Goal: Transaction & Acquisition: Purchase product/service

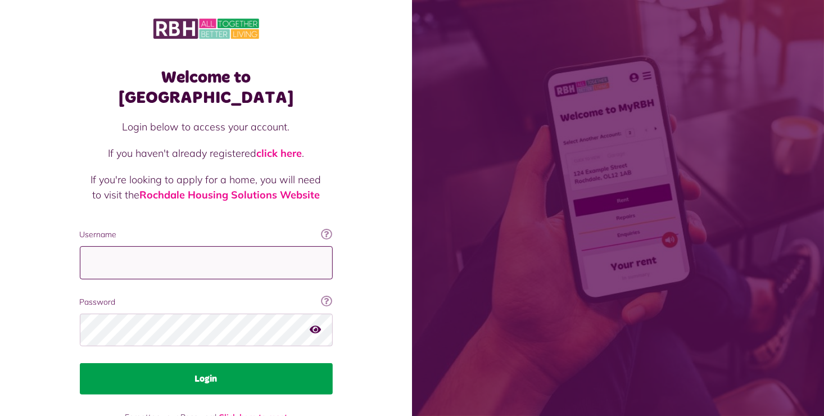
type input "**********"
click at [228, 363] on button "Login" at bounding box center [206, 378] width 253 height 31
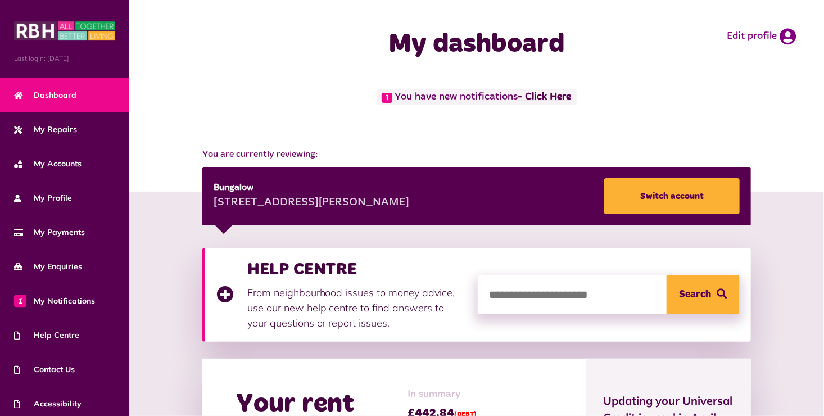
click at [552, 94] on link "- Click Here" at bounding box center [544, 97] width 53 height 10
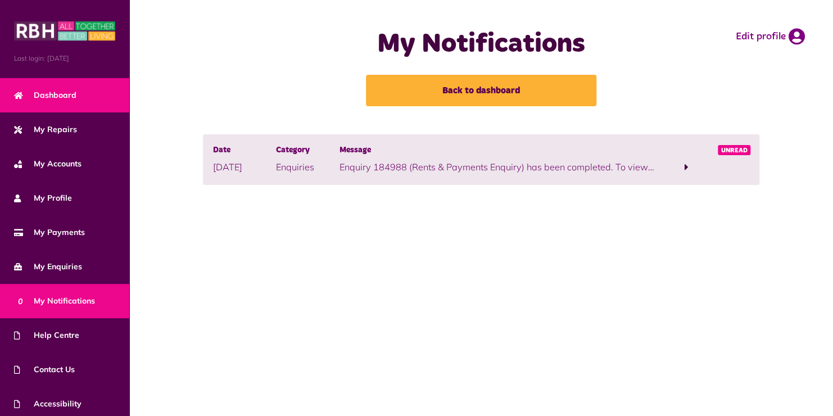
click at [77, 101] on link "Dashboard" at bounding box center [64, 95] width 129 height 34
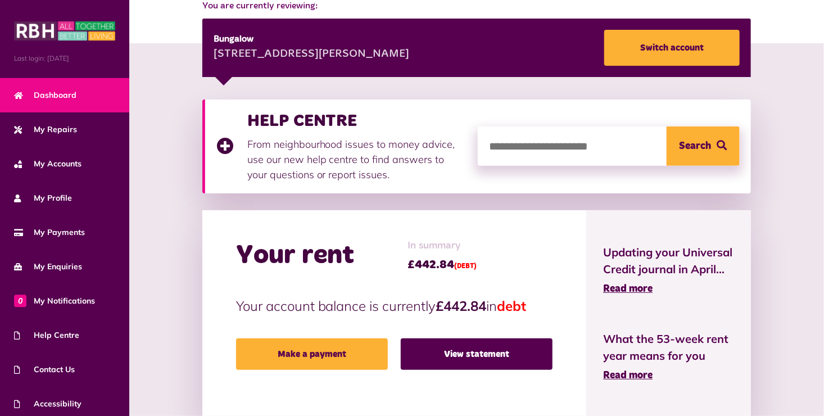
scroll to position [169, 0]
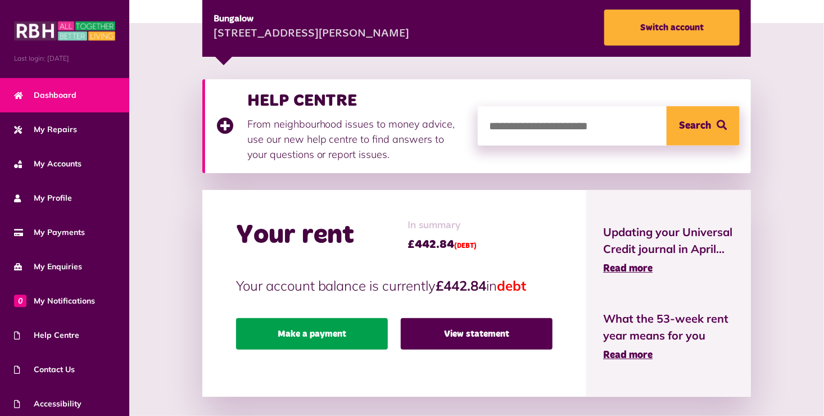
click at [336, 335] on link "Make a payment" at bounding box center [312, 333] width 152 height 31
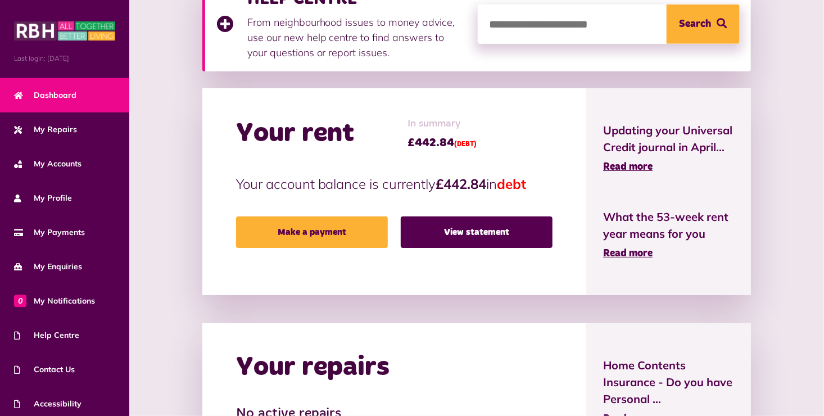
scroll to position [337, 0]
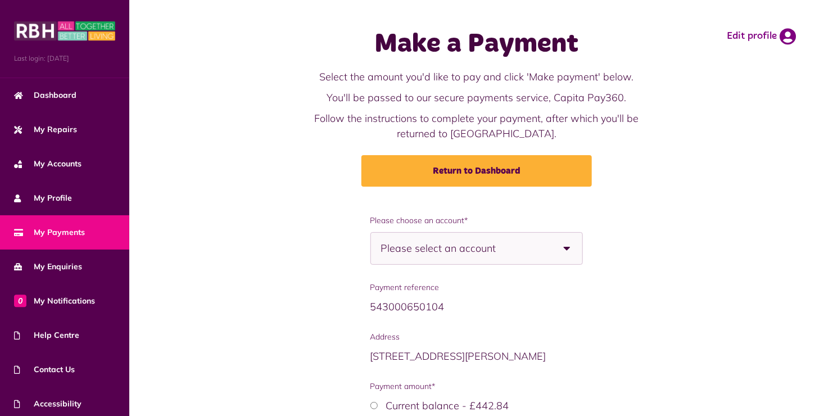
click at [564, 250] on b at bounding box center [566, 248] width 31 height 31
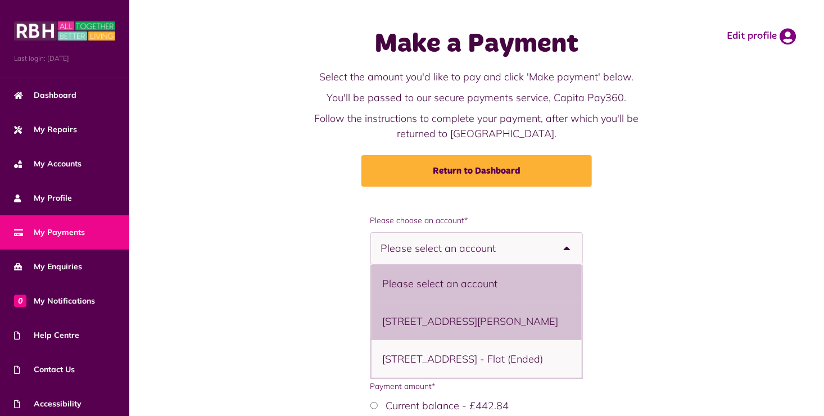
click at [463, 333] on li "65 Buckley View, Rochdale, OL12 9EB - Bungalow" at bounding box center [477, 321] width 211 height 38
select select "**********"
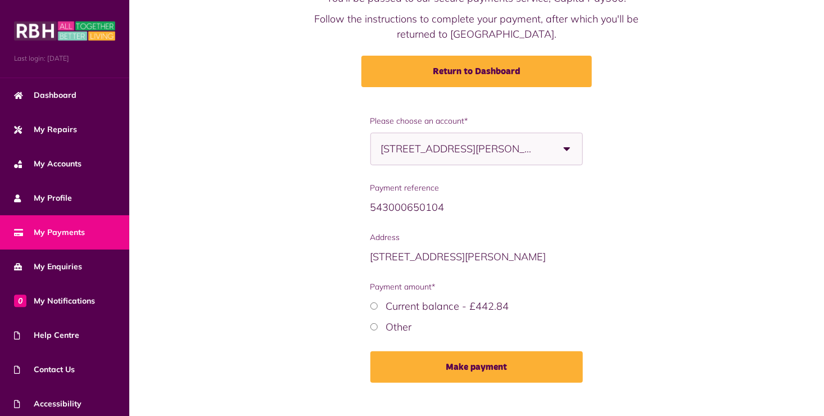
scroll to position [116, 0]
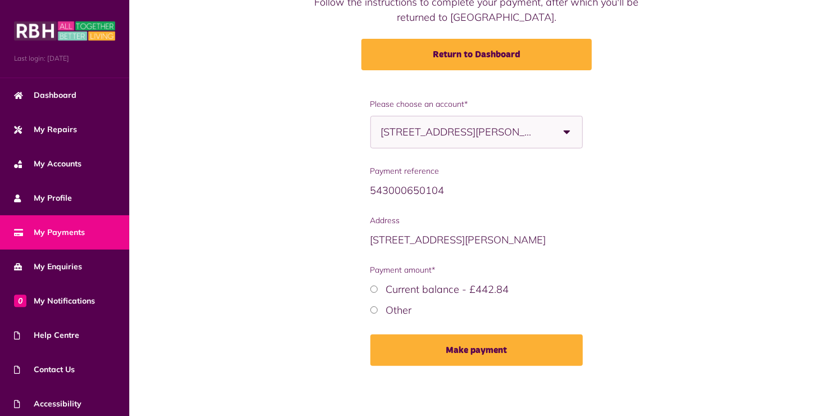
click at [431, 288] on label "Current balance - £442.84" at bounding box center [447, 289] width 123 height 13
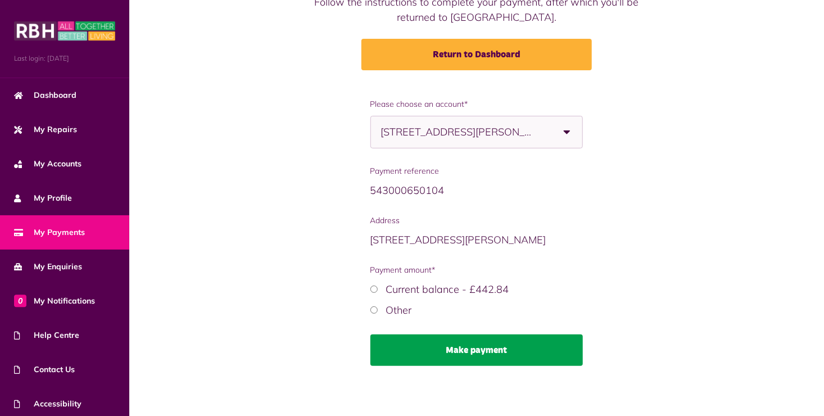
click at [529, 360] on button "Make payment" at bounding box center [476, 350] width 213 height 31
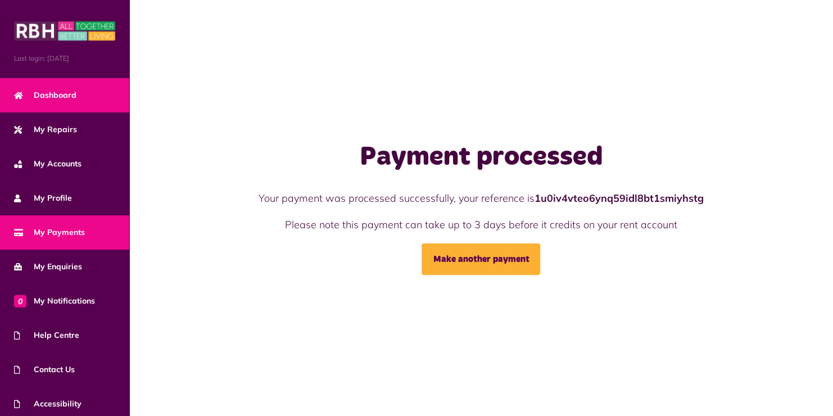
click at [47, 101] on link "Dashboard" at bounding box center [64, 95] width 129 height 34
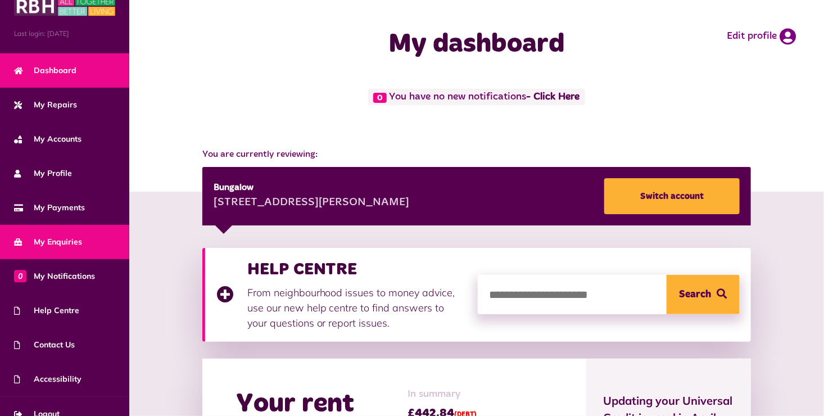
scroll to position [38, 0]
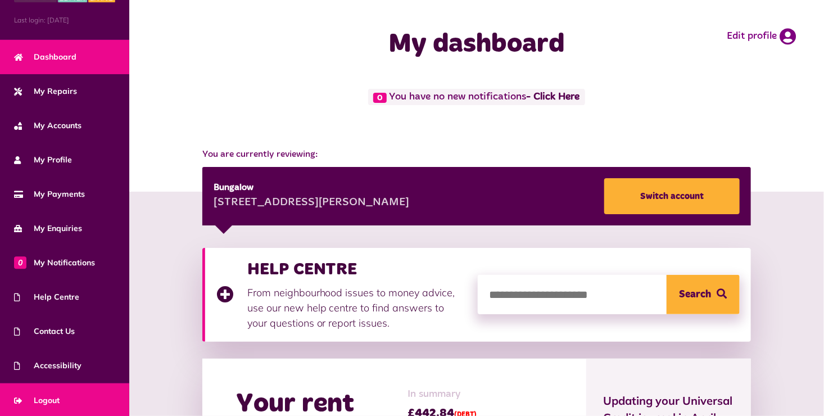
click at [49, 395] on span "Logout" at bounding box center [37, 401] width 46 height 12
